Goal: Task Accomplishment & Management: Use online tool/utility

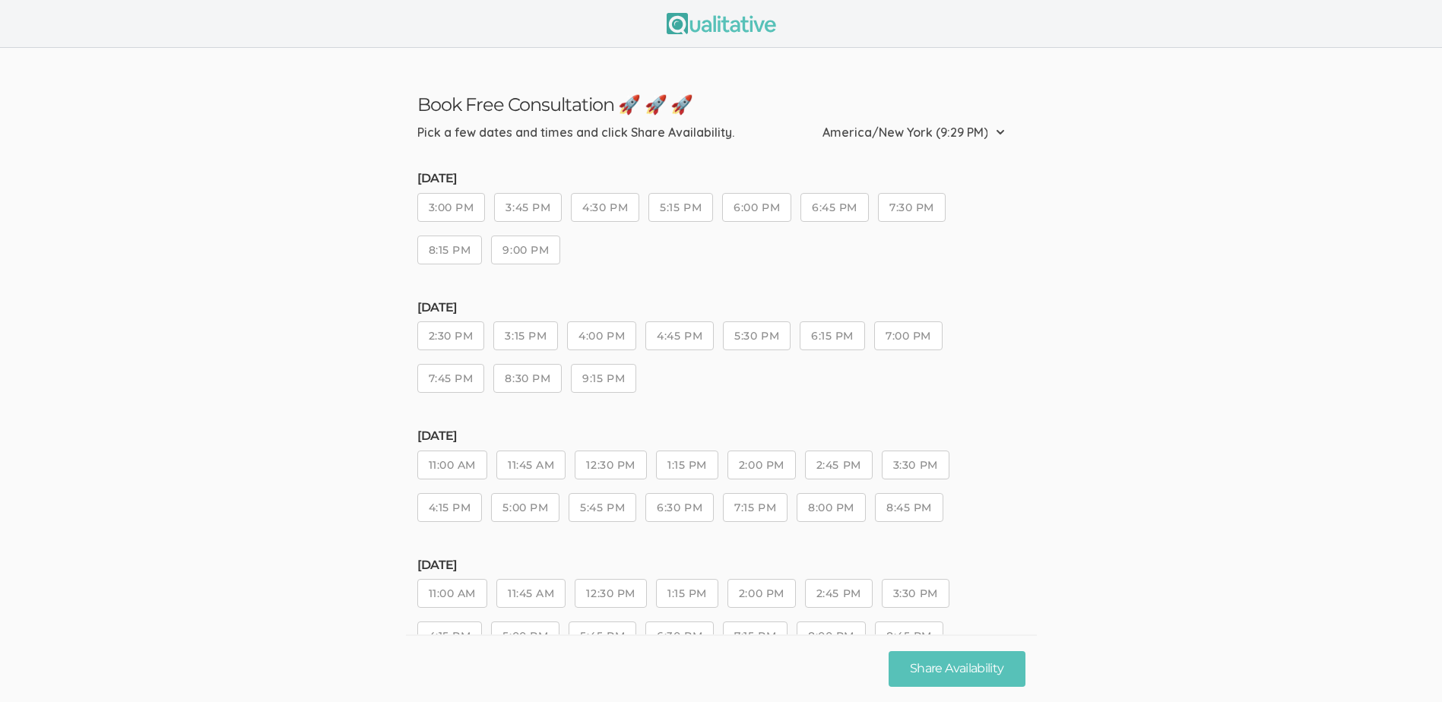
scroll to position [55, 0]
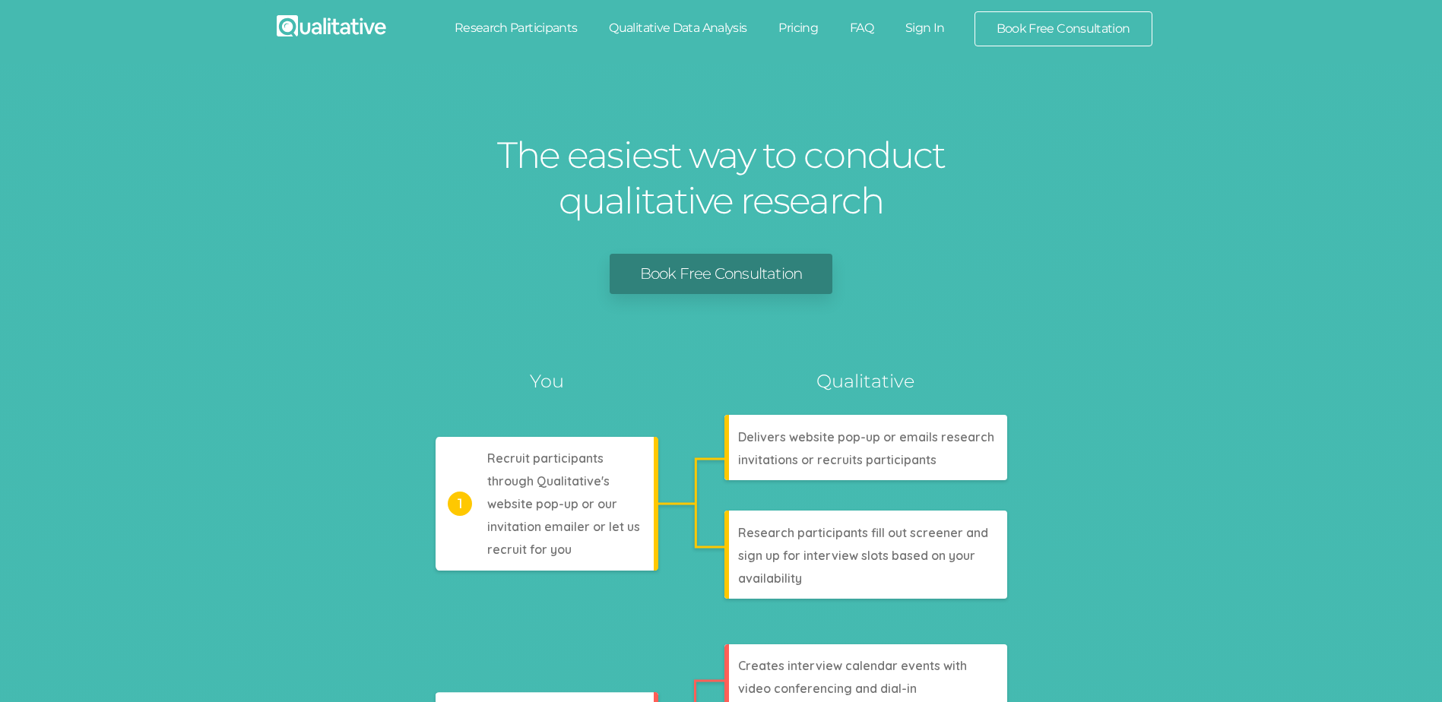
click at [924, 30] on link "Sign In" at bounding box center [924, 27] width 71 height 33
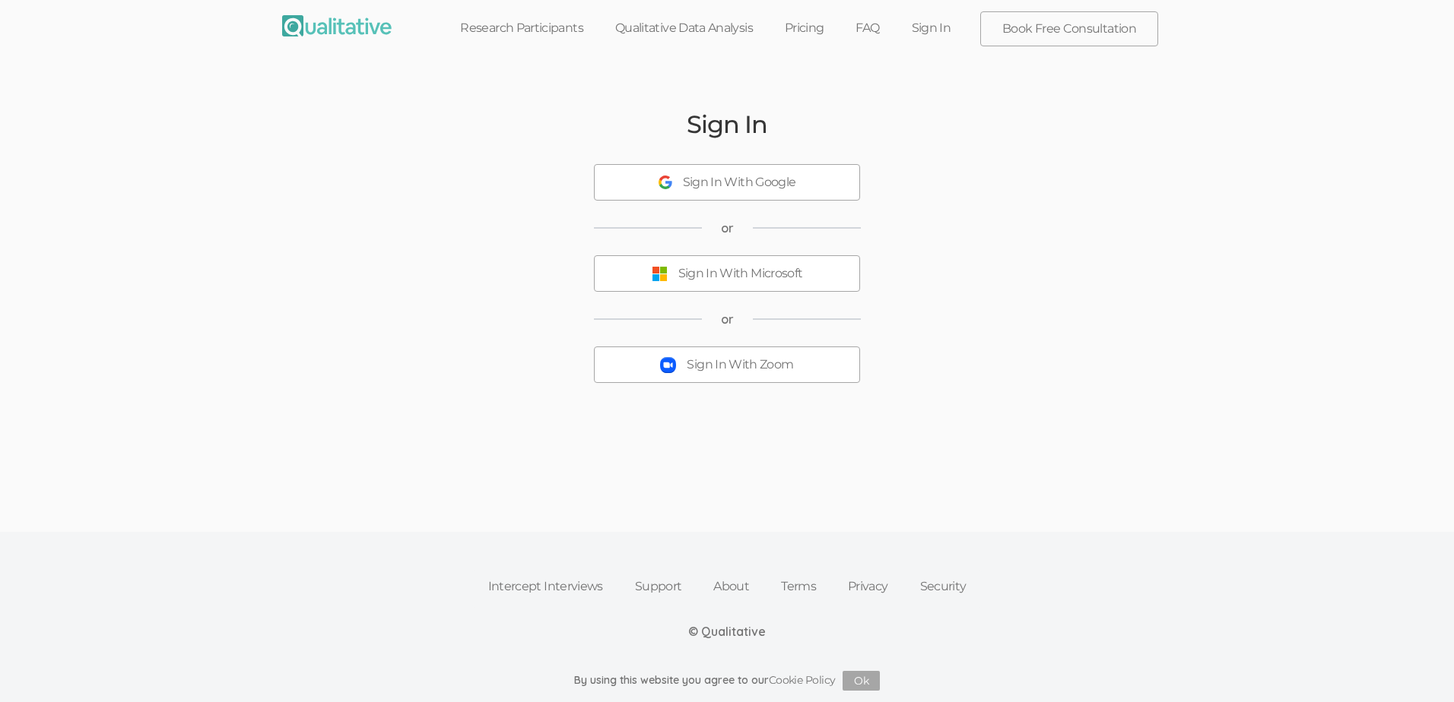
click at [726, 360] on div "Sign In With Zoom" at bounding box center [739, 365] width 106 height 17
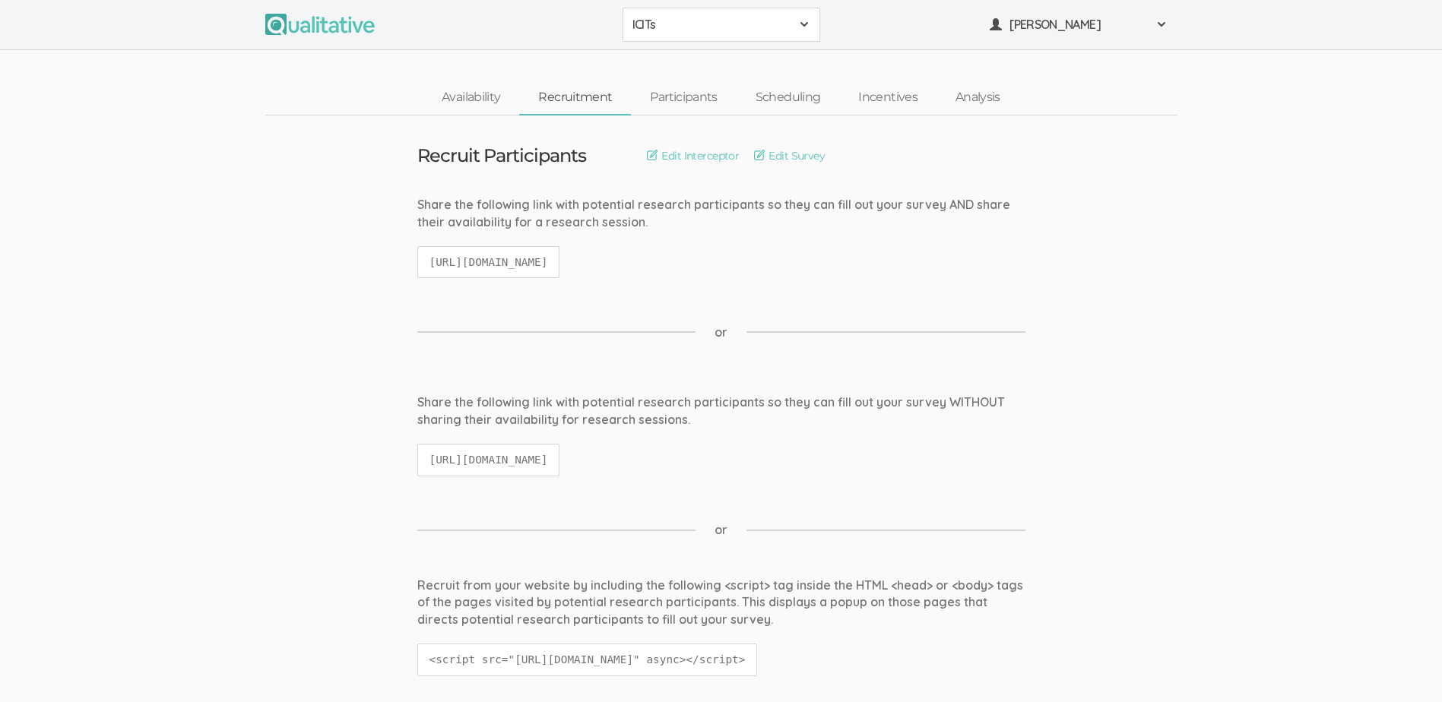
click at [801, 24] on span at bounding box center [804, 24] width 12 height 12
click at [778, 97] on link "Scheduling" at bounding box center [788, 97] width 103 height 33
